Goal: Task Accomplishment & Management: Manage account settings

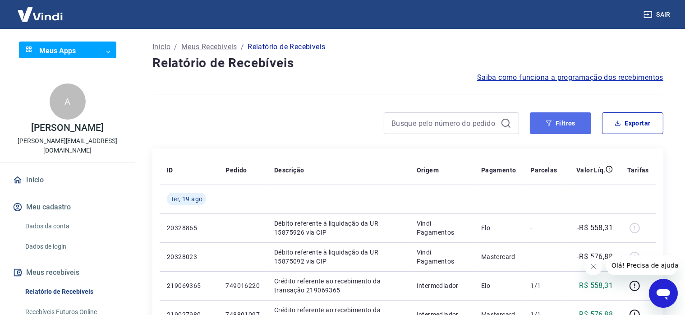
click at [573, 125] on button "Filtros" at bounding box center [560, 123] width 61 height 22
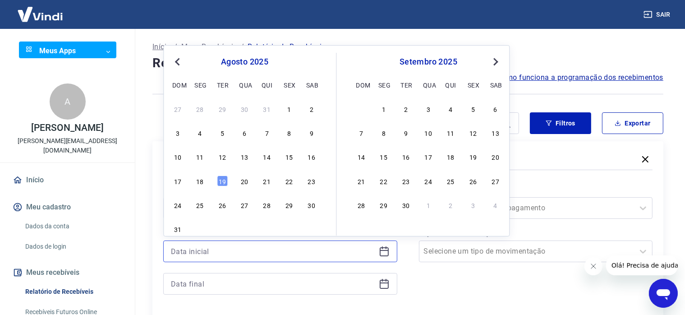
click at [224, 249] on input at bounding box center [273, 252] width 204 height 14
click at [199, 181] on div "18" at bounding box center [200, 180] width 11 height 11
type input "18/08/2025"
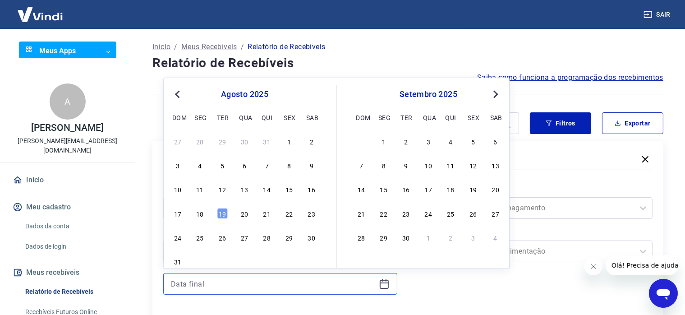
click at [227, 283] on input at bounding box center [273, 284] width 204 height 14
click at [224, 215] on div "19" at bounding box center [222, 213] width 11 height 11
type input "19/08/2025"
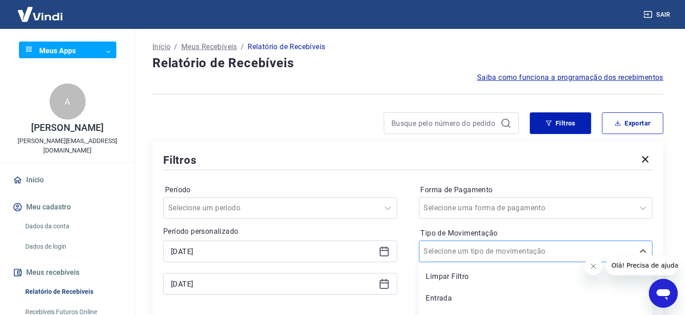
click at [501, 254] on div "option Limpar Filtro focused, 1 of 3. 3 results available. Use Up and Down to c…" at bounding box center [536, 251] width 234 height 22
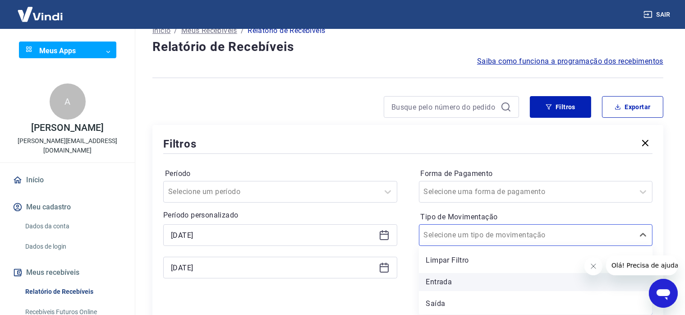
click at [458, 280] on div "Entrada" at bounding box center [536, 282] width 234 height 18
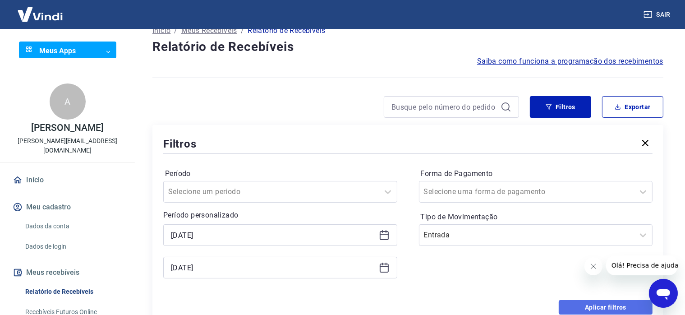
click at [623, 306] on button "Aplicar filtros" at bounding box center [606, 307] width 94 height 14
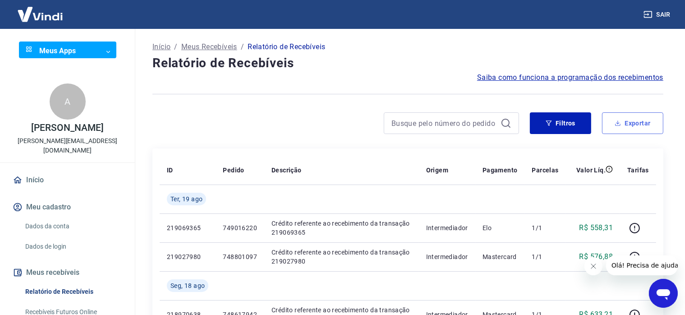
click at [621, 124] on icon "button" at bounding box center [618, 123] width 6 height 6
type input "18/08/2025"
type input "19/08/2025"
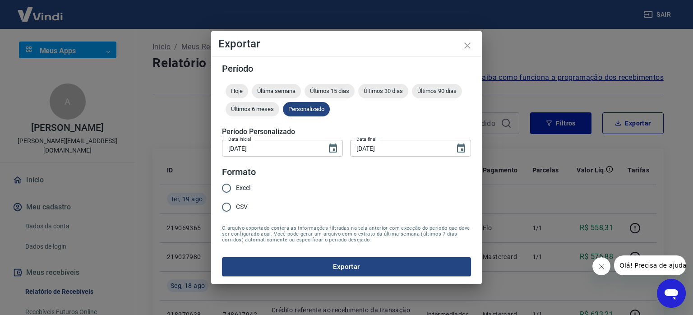
click at [230, 189] on input "Excel" at bounding box center [226, 188] width 19 height 19
radio input "true"
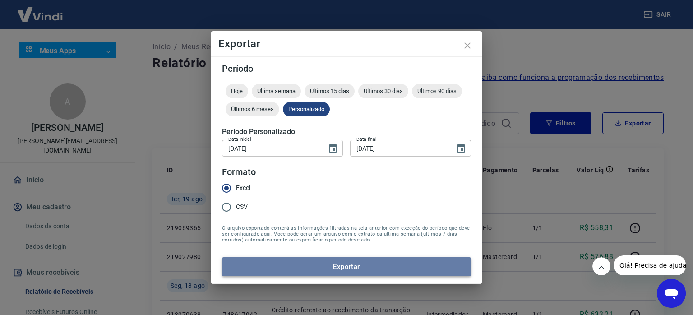
click at [331, 264] on button "Exportar" at bounding box center [346, 266] width 249 height 19
